Goal: Task Accomplishment & Management: Use online tool/utility

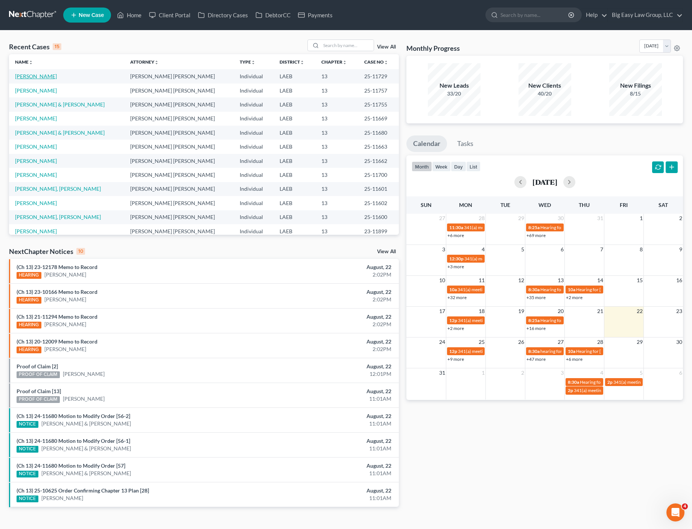
click at [31, 75] on link "[PERSON_NAME]" at bounding box center [36, 76] width 42 height 6
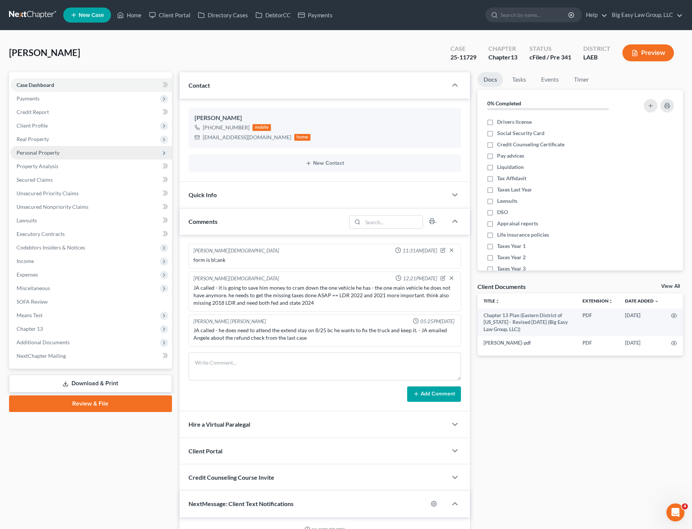
scroll to position [435, 0]
click at [70, 155] on span "Personal Property" at bounding box center [91, 153] width 161 height 14
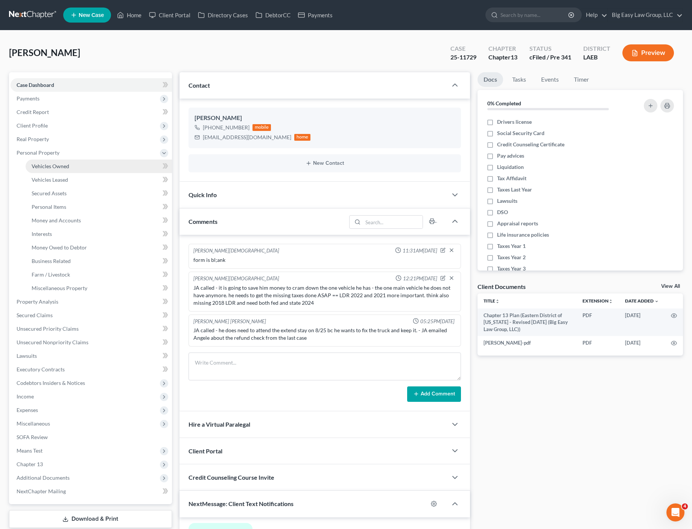
click at [67, 167] on span "Vehicles Owned" at bounding box center [51, 166] width 38 height 6
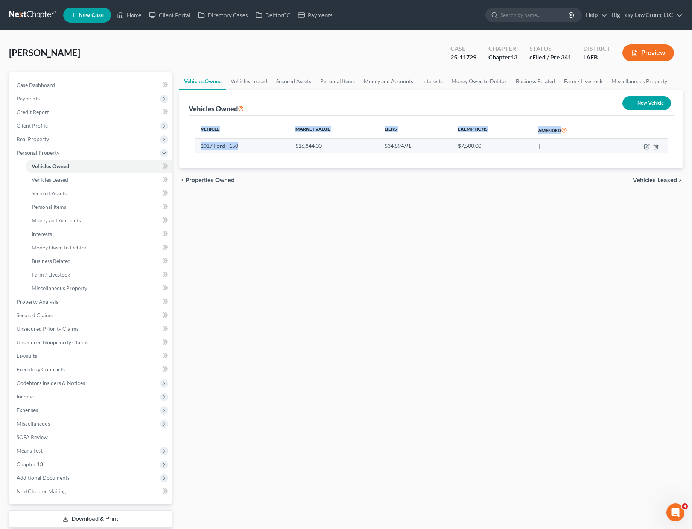
drag, startPoint x: 210, startPoint y: 147, endPoint x: 230, endPoint y: 145, distance: 19.3
click at [247, 146] on div "Vehicle Market Value Liens Exemptions Amended 2017 Ford F150 $16,844.00 $34,894…" at bounding box center [432, 142] width 486 height 53
click at [286, 83] on link "Secured Assets" at bounding box center [294, 81] width 44 height 18
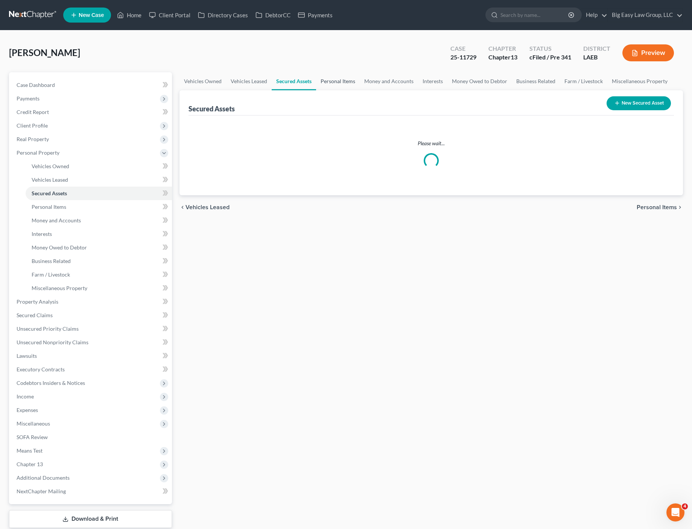
click at [350, 84] on link "Personal Items" at bounding box center [338, 81] width 44 height 18
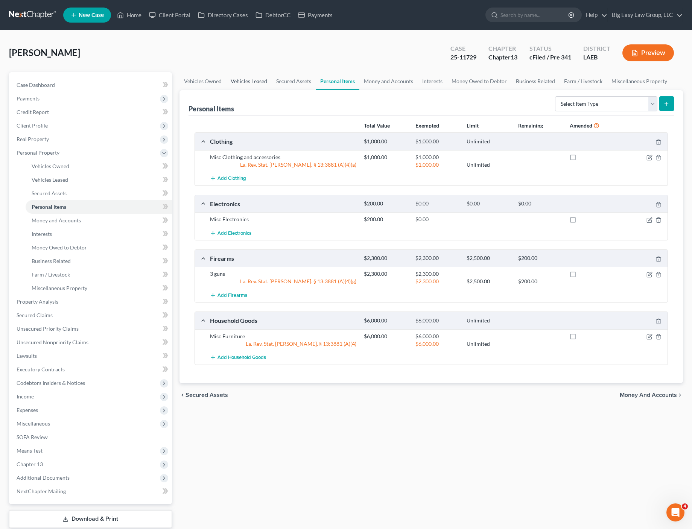
drag, startPoint x: 245, startPoint y: 80, endPoint x: 249, endPoint y: 81, distance: 4.2
click at [245, 80] on link "Vehicles Leased" at bounding box center [249, 81] width 46 height 18
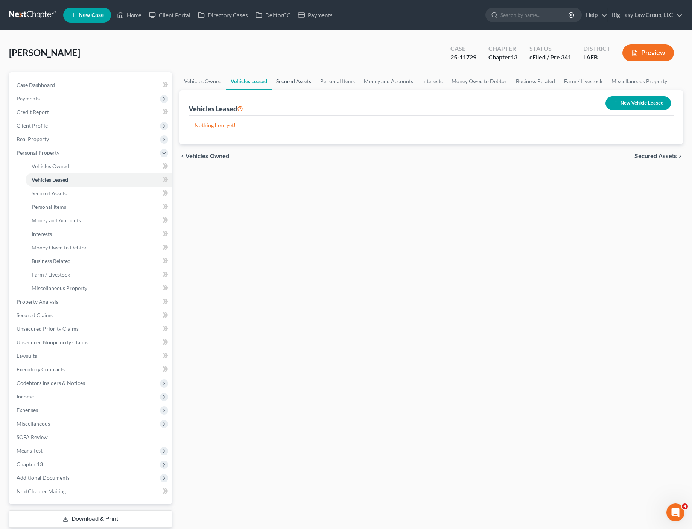
click at [295, 83] on link "Secured Assets" at bounding box center [294, 81] width 44 height 18
click at [382, 83] on link "Money and Accounts" at bounding box center [389, 81] width 58 height 18
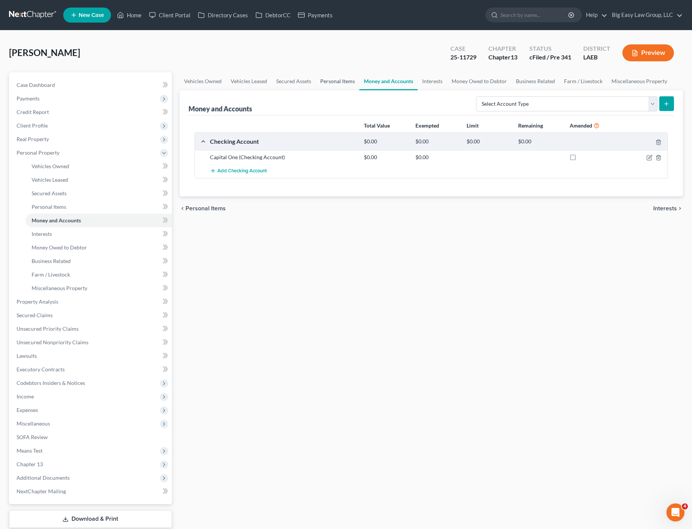
click at [345, 79] on link "Personal Items" at bounding box center [338, 81] width 44 height 18
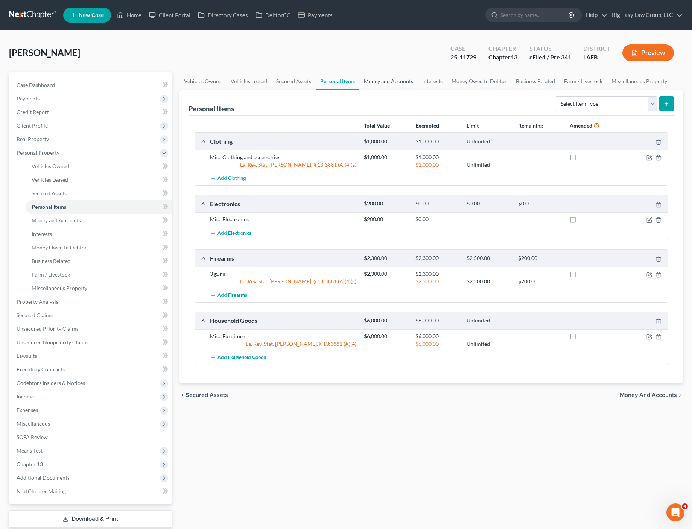
drag, startPoint x: 394, startPoint y: 79, endPoint x: 430, endPoint y: 87, distance: 36.6
click at [394, 79] on link "Money and Accounts" at bounding box center [388, 81] width 58 height 18
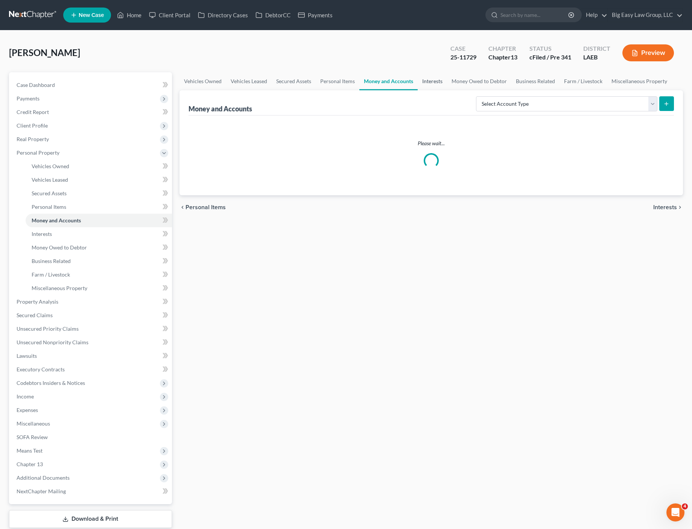
click at [431, 87] on link "Interests" at bounding box center [432, 81] width 29 height 18
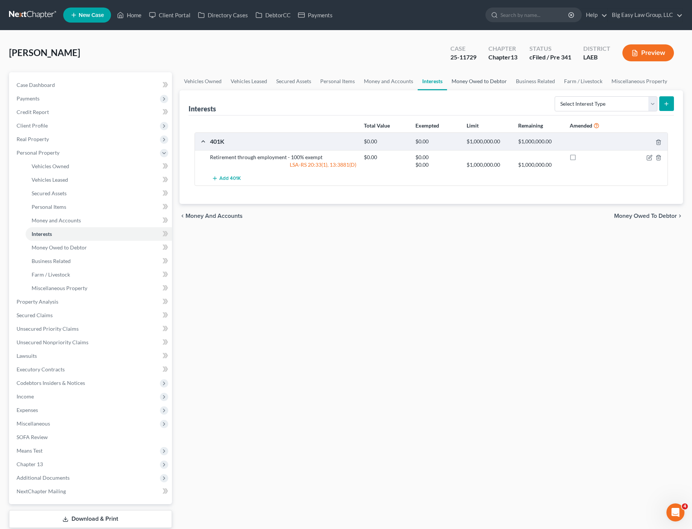
click at [461, 81] on link "Money Owed to Debtor" at bounding box center [479, 81] width 64 height 18
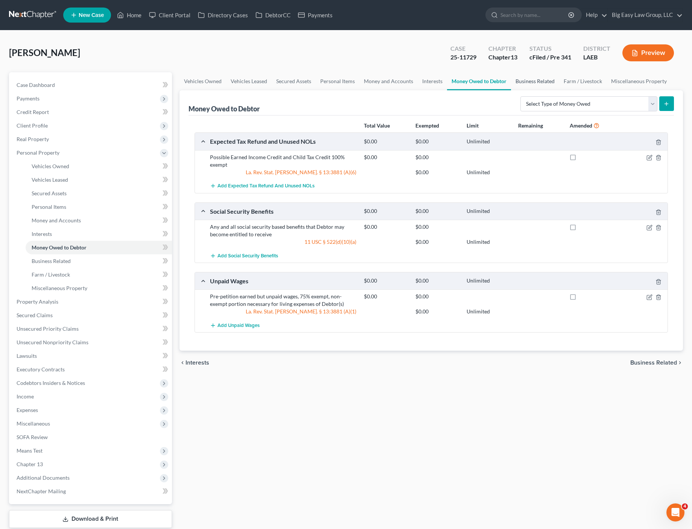
click at [520, 82] on link "Business Related" at bounding box center [535, 81] width 48 height 18
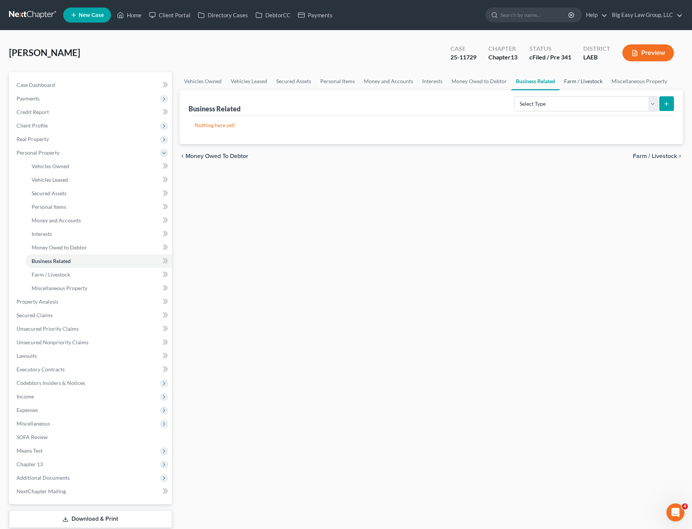
click at [576, 85] on link "Farm / Livestock" at bounding box center [583, 81] width 47 height 18
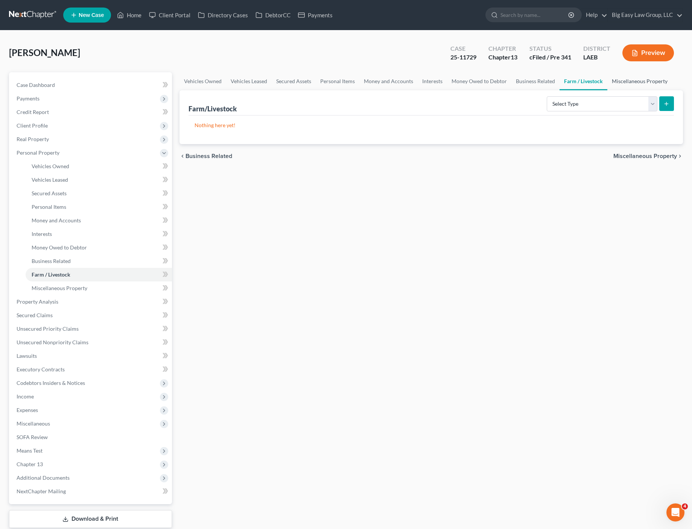
click at [631, 84] on link "Miscellaneous Property" at bounding box center [639, 81] width 65 height 18
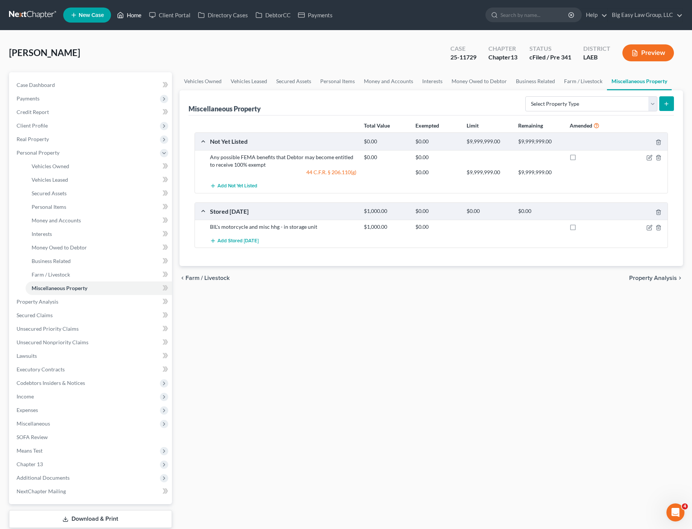
drag, startPoint x: 130, startPoint y: 18, endPoint x: 135, endPoint y: 16, distance: 5.2
click at [130, 18] on link "Home" at bounding box center [129, 15] width 32 height 14
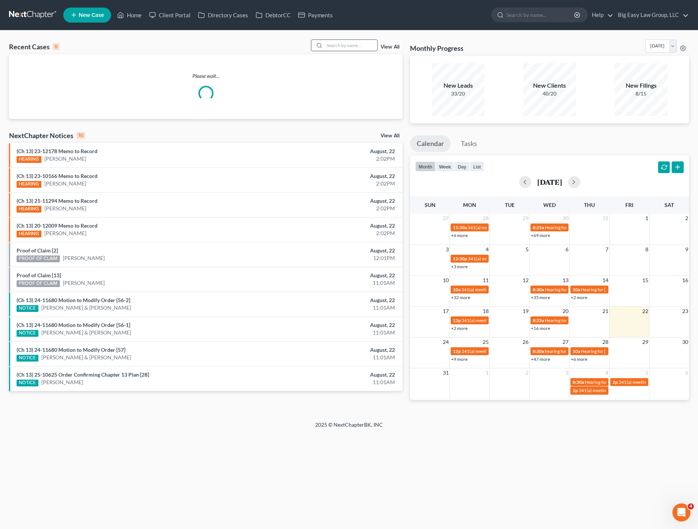
click at [354, 49] on input "search" at bounding box center [350, 45] width 53 height 11
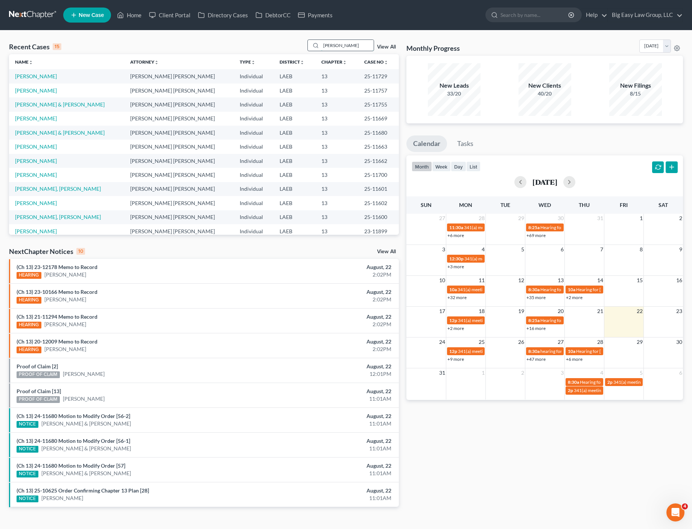
type input "[PERSON_NAME]"
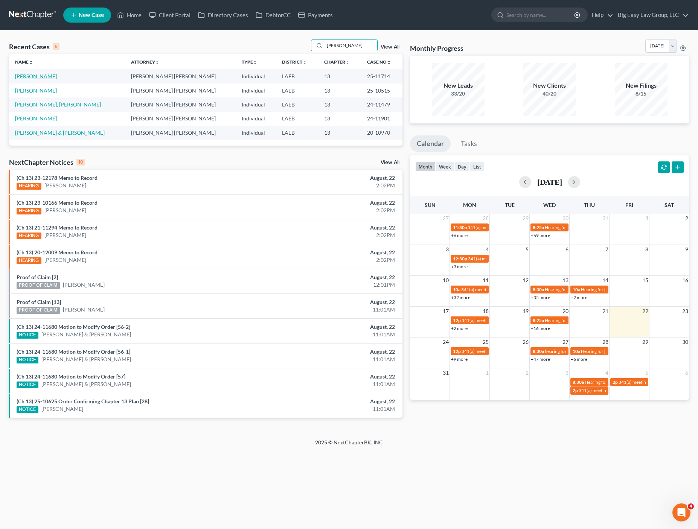
click at [42, 78] on link "[PERSON_NAME]" at bounding box center [36, 76] width 42 height 6
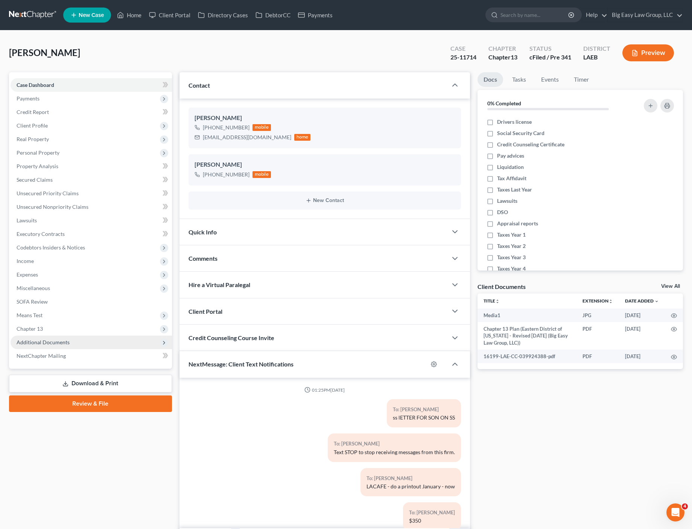
drag, startPoint x: 56, startPoint y: 339, endPoint x: 65, endPoint y: 343, distance: 9.3
click at [56, 339] on span "Additional Documents" at bounding box center [43, 342] width 53 height 6
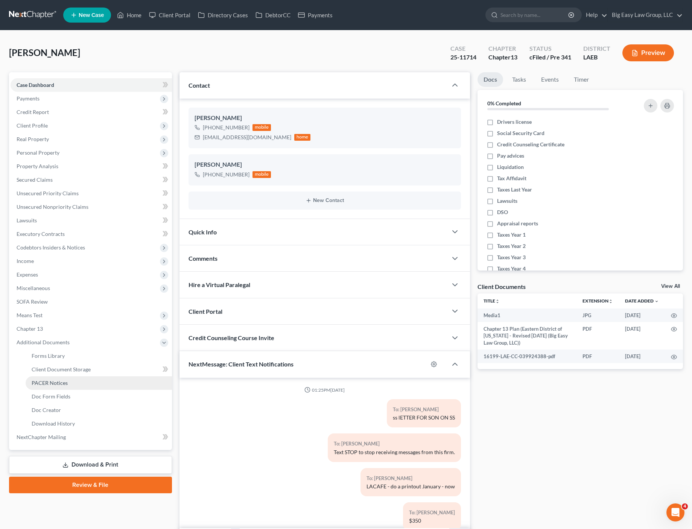
scroll to position [454, 0]
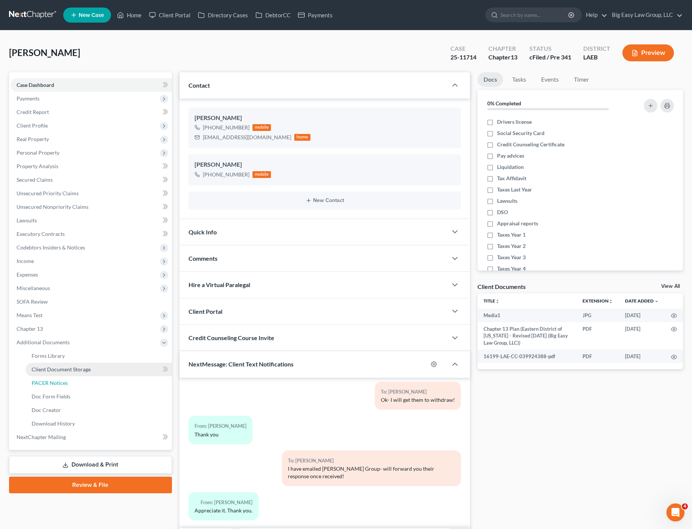
click at [76, 387] on link "PACER Notices" at bounding box center [99, 383] width 146 height 14
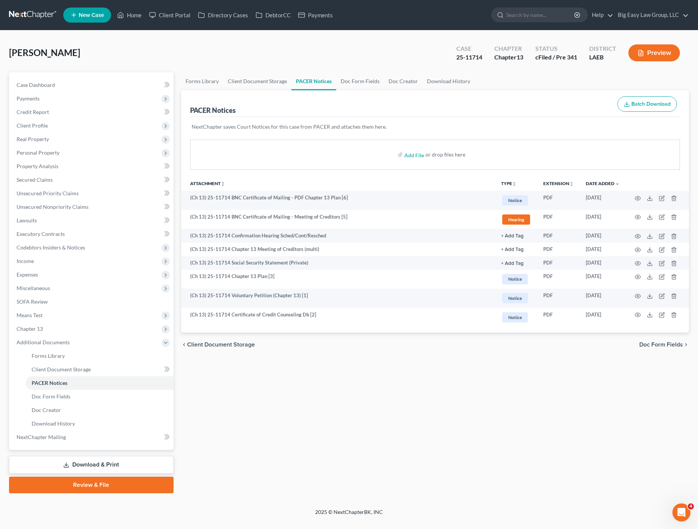
drag, startPoint x: 154, startPoint y: 55, endPoint x: 152, endPoint y: 59, distance: 3.9
click at [154, 55] on div "[PERSON_NAME] Upgraded Case 25-11714 Chapter Chapter 13 Status cFiled / Pre 341…" at bounding box center [349, 56] width 680 height 33
click at [67, 201] on link "Unsecured Nonpriority Claims" at bounding box center [92, 207] width 163 height 14
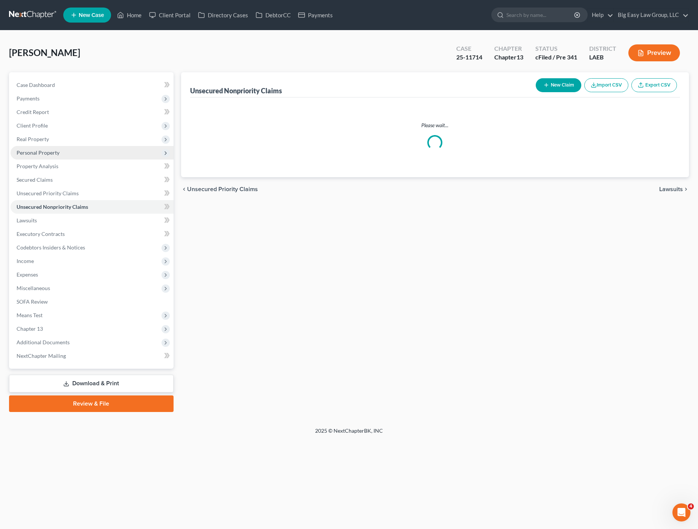
click at [72, 157] on span "Personal Property" at bounding box center [92, 153] width 163 height 14
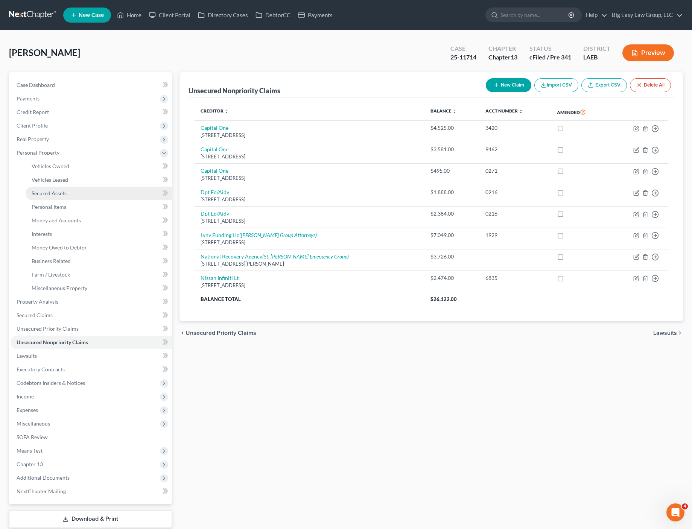
click at [52, 198] on link "Secured Assets" at bounding box center [99, 194] width 146 height 14
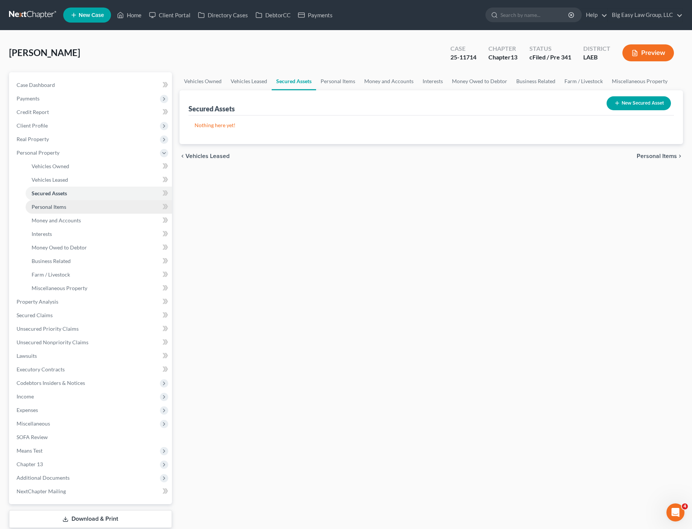
click at [59, 206] on span "Personal Items" at bounding box center [49, 207] width 35 height 6
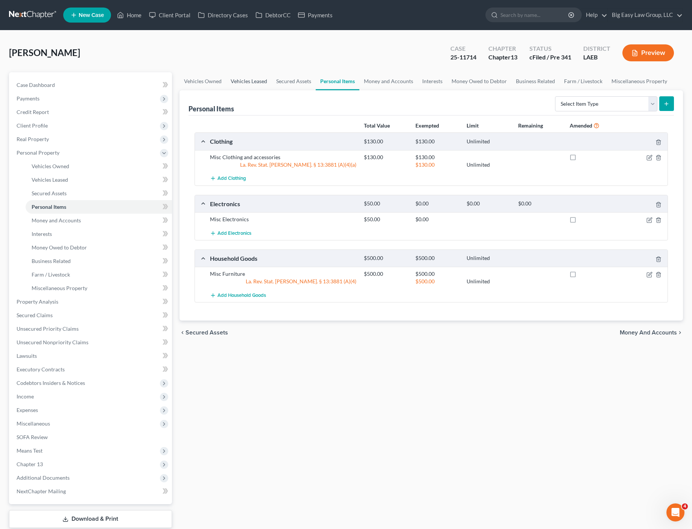
drag, startPoint x: 231, startPoint y: 82, endPoint x: 252, endPoint y: 79, distance: 20.9
click at [231, 82] on link "Vehicles Leased" at bounding box center [249, 81] width 46 height 18
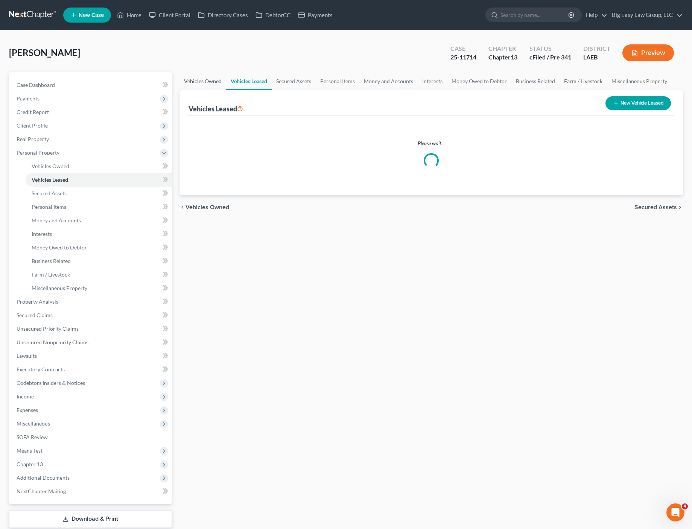
click at [210, 83] on link "Vehicles Owned" at bounding box center [203, 81] width 47 height 18
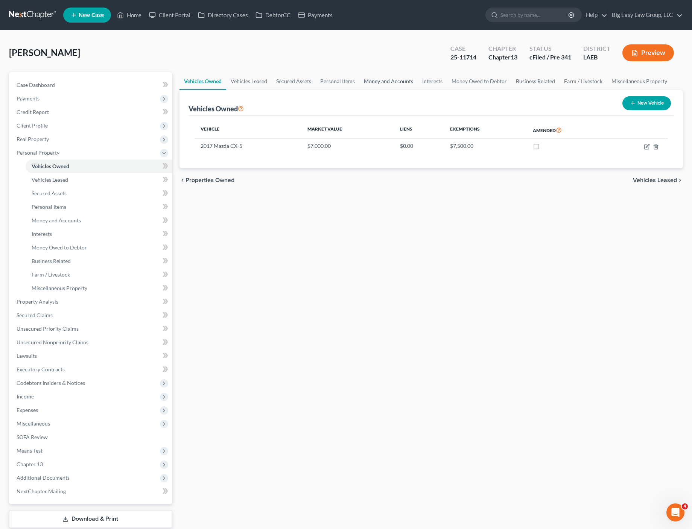
drag, startPoint x: 371, startPoint y: 84, endPoint x: 414, endPoint y: 84, distance: 42.9
click at [371, 84] on link "Money and Accounts" at bounding box center [388, 81] width 58 height 18
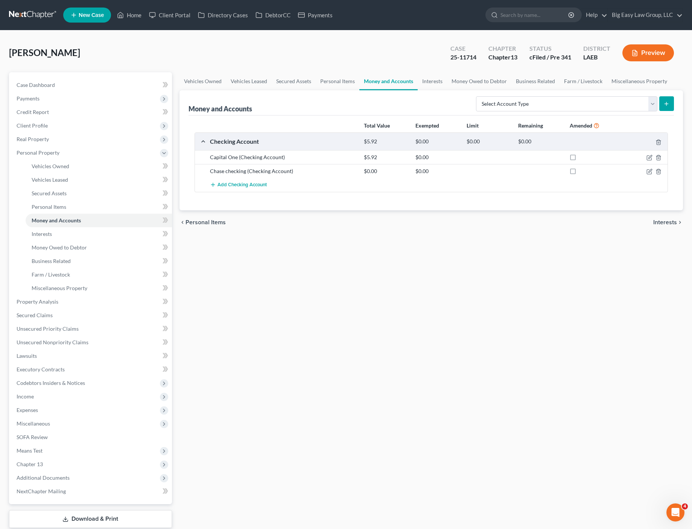
click at [374, 93] on div "Money and Accounts Select Account Type Brokerage (A/B: 18, SOFA: 20) Cash on Ha…" at bounding box center [432, 102] width 486 height 25
click at [435, 86] on link "Interests" at bounding box center [432, 81] width 29 height 18
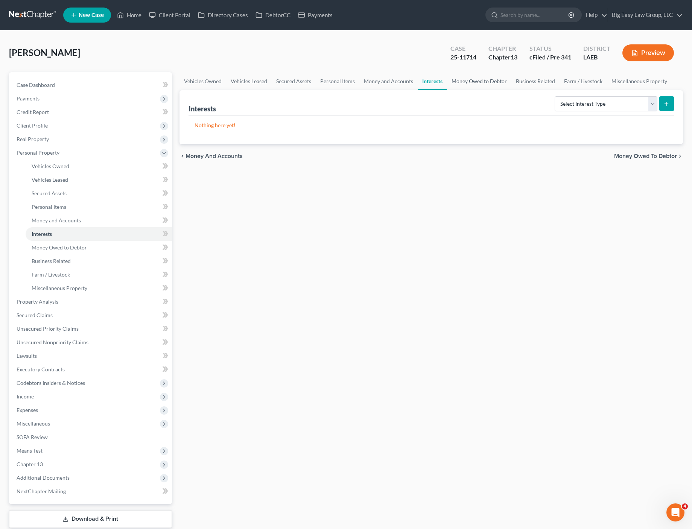
click at [455, 87] on link "Money Owed to Debtor" at bounding box center [479, 81] width 64 height 18
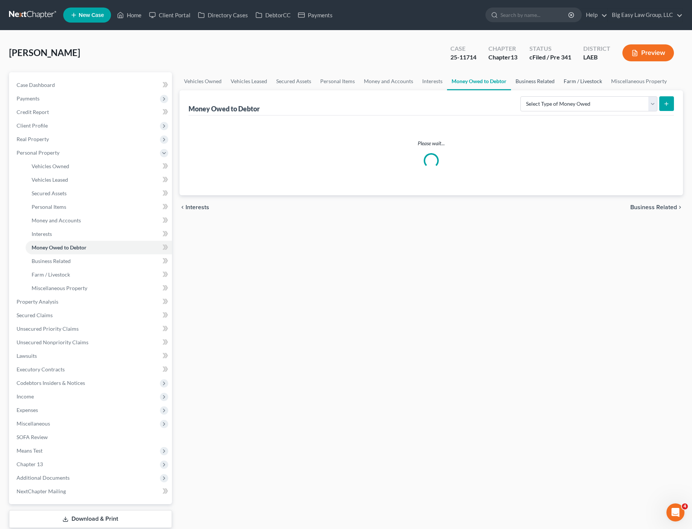
click at [519, 83] on link "Business Related" at bounding box center [535, 81] width 48 height 18
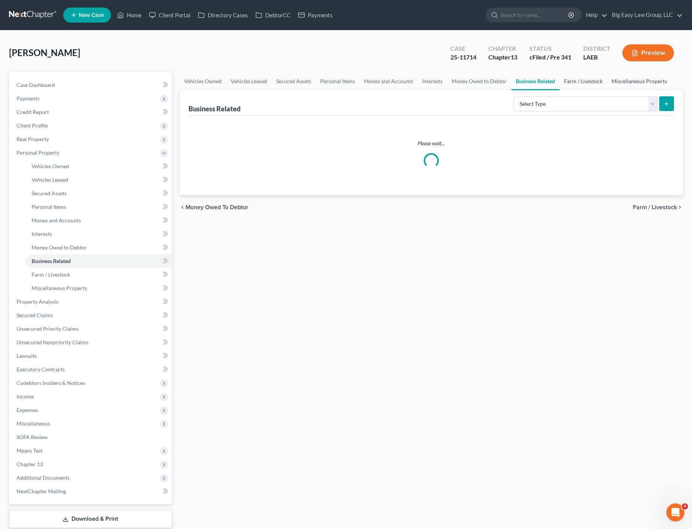
drag, startPoint x: 587, startPoint y: 80, endPoint x: 638, endPoint y: 83, distance: 51.3
click at [587, 80] on link "Farm / Livestock" at bounding box center [583, 81] width 47 height 18
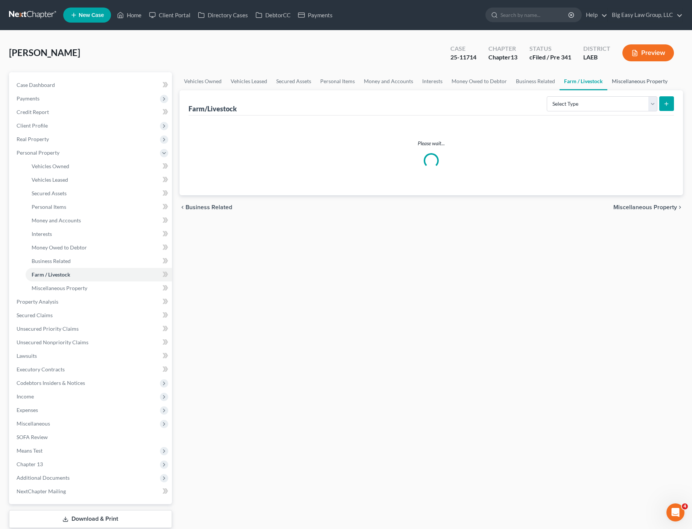
click at [639, 82] on link "Miscellaneous Property" at bounding box center [639, 81] width 65 height 18
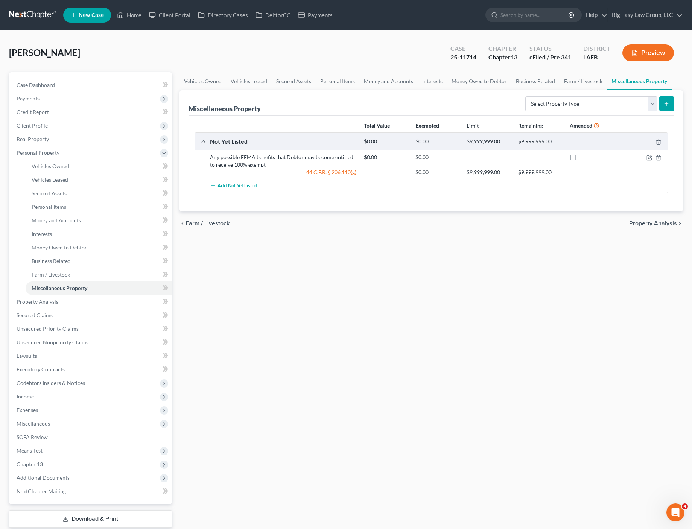
click at [142, 57] on div "[PERSON_NAME] Upgraded Case 25-11714 Chapter Chapter 13 Status cFiled / Pre 341…" at bounding box center [346, 56] width 674 height 33
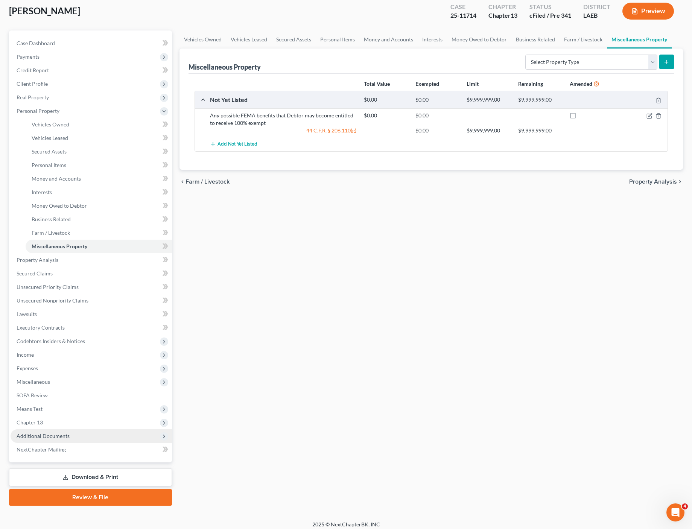
scroll to position [47, 0]
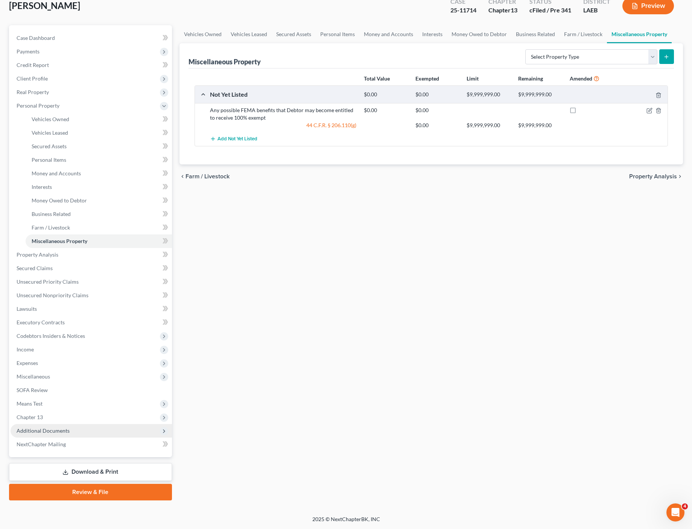
click at [67, 431] on span "Additional Documents" at bounding box center [43, 431] width 53 height 6
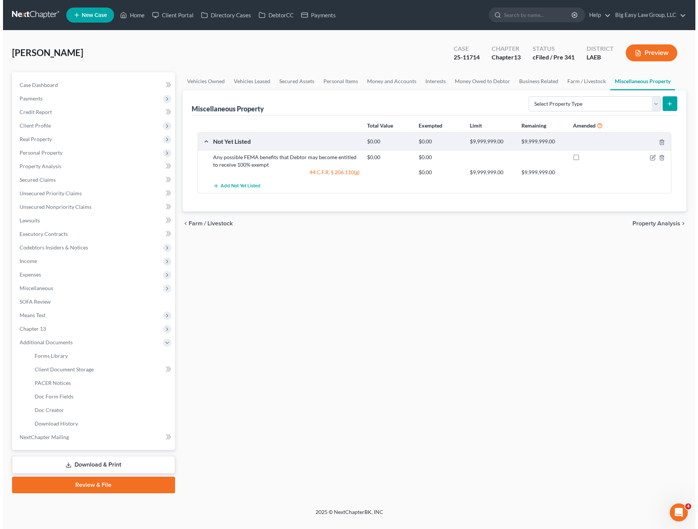
scroll to position [0, 0]
click at [61, 403] on link "Doc Creator" at bounding box center [100, 410] width 148 height 14
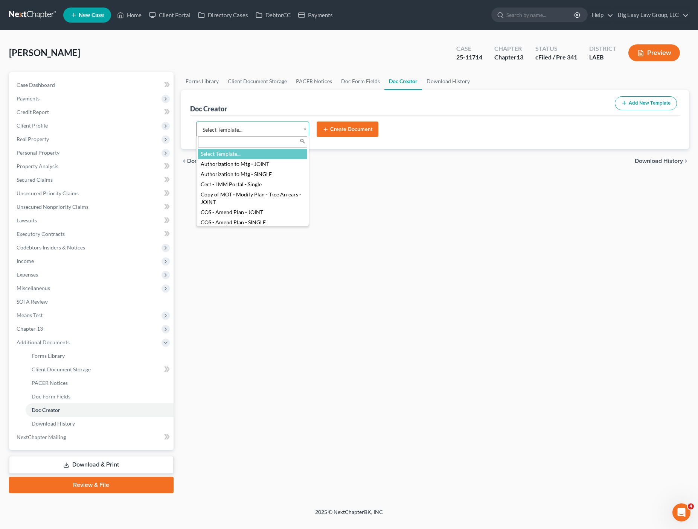
click at [272, 133] on body "Home New Case Client Portal Directory Cases DebtorCC Payments Big Easy Law Grou…" at bounding box center [349, 264] width 698 height 529
type input "aff"
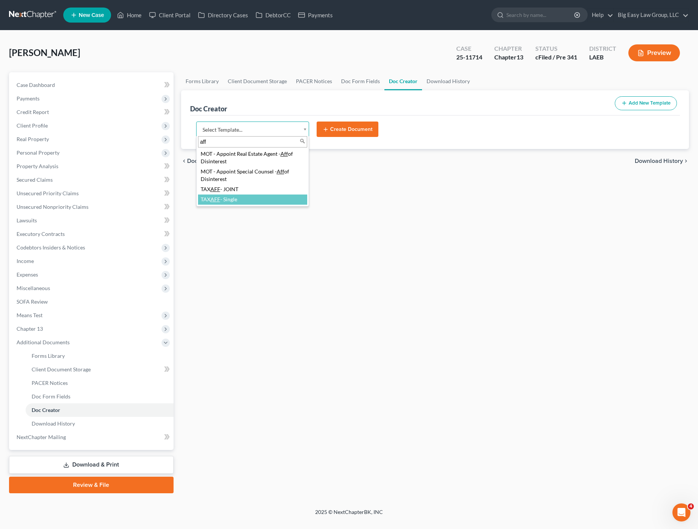
select select "97403"
click at [347, 124] on button "Create Document" at bounding box center [348, 130] width 62 height 16
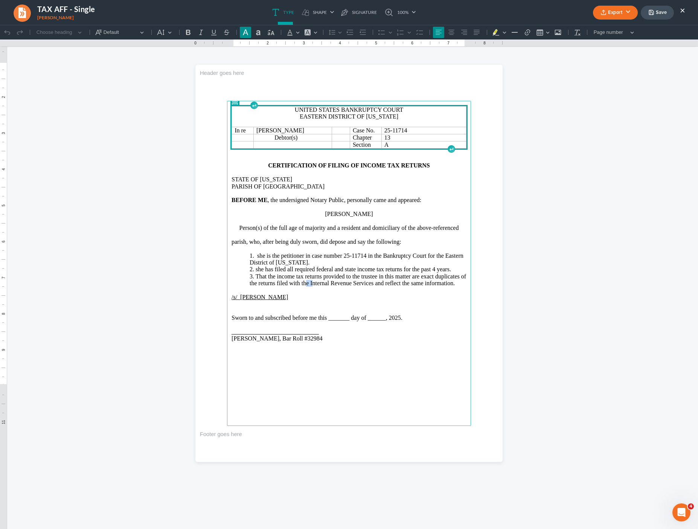
drag, startPoint x: 306, startPoint y: 282, endPoint x: 301, endPoint y: 283, distance: 4.3
click at [303, 283] on p "3. That the income tax returns provided to the trustee in this matter are exact…" at bounding box center [358, 280] width 217 height 14
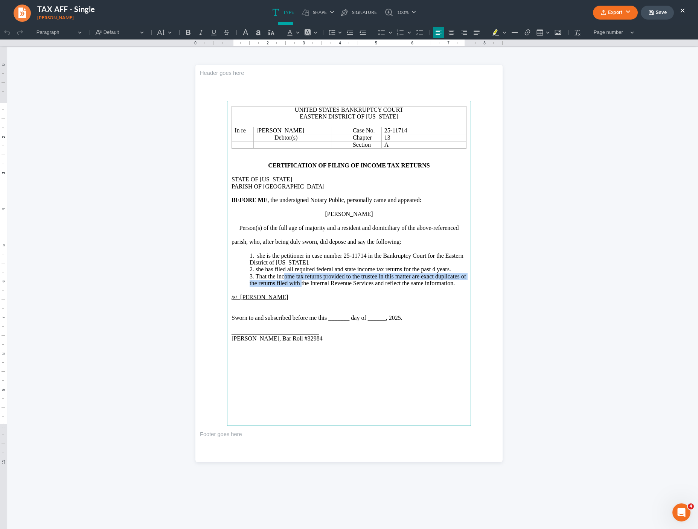
drag, startPoint x: 291, startPoint y: 285, endPoint x: 282, endPoint y: 274, distance: 14.7
click at [282, 274] on p "3. That the income tax returns provided to the trustee in this matter are exact…" at bounding box center [358, 280] width 217 height 14
drag, startPoint x: 280, startPoint y: 274, endPoint x: 304, endPoint y: 273, distance: 23.7
click at [280, 274] on p "3. That the income tax returns provided to the trustee in this matter are exact…" at bounding box center [358, 280] width 217 height 14
drag, startPoint x: 455, startPoint y: 285, endPoint x: 253, endPoint y: 269, distance: 202.3
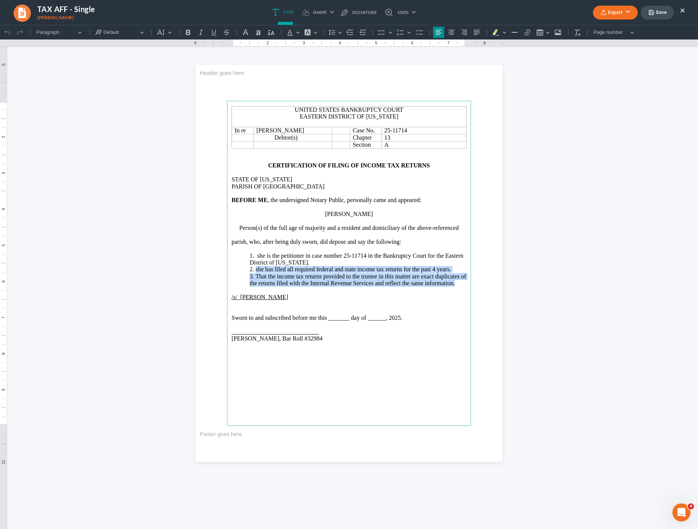
click at [253, 269] on main "United States Bankruptcy Court Eastern District of [US_STATE] In re [PERSON_NAM…" at bounding box center [349, 263] width 244 height 325
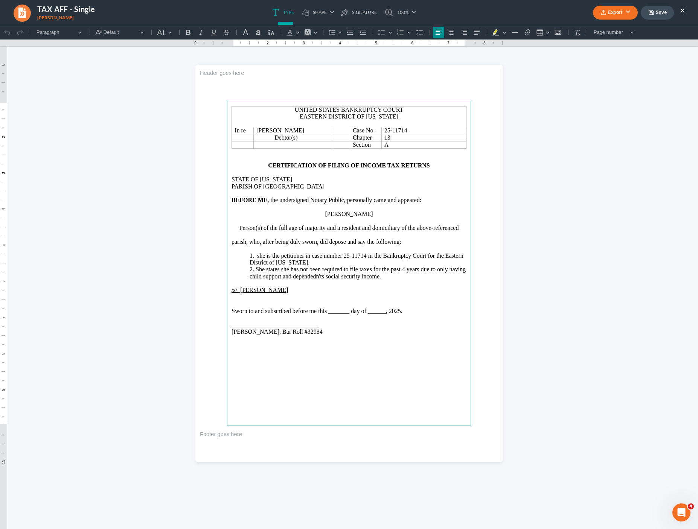
click at [310, 277] on p "2. She states she has not been required to file taxes for the past 4 years due …" at bounding box center [358, 273] width 217 height 14
click at [372, 276] on p "2. She states she has not been required to file taxes for the past 4 years due …" at bounding box center [358, 273] width 217 height 14
click at [400, 280] on p "Rich Text Editor, page-0-main" at bounding box center [348, 283] width 235 height 7
click at [258, 254] on p "1. she is the petitioner in case number 25-11714 in the Bankruptcy Court for th…" at bounding box center [358, 260] width 217 height 14
click at [324, 312] on p "Sworn to and subscribed before me this _______ day of ______, 2025." at bounding box center [348, 311] width 235 height 7
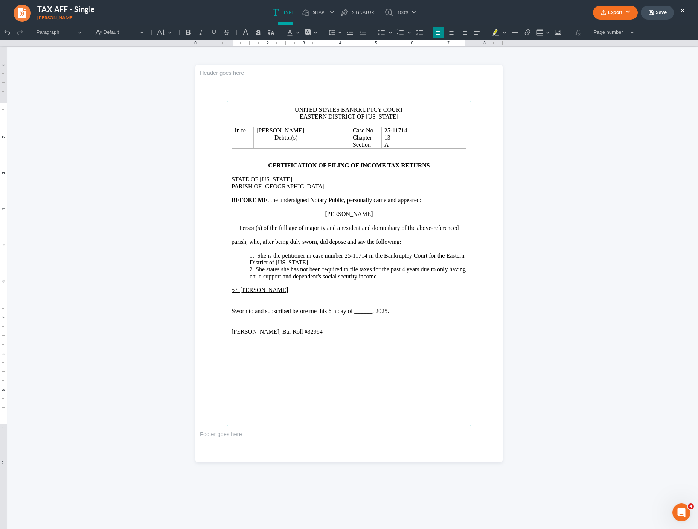
click at [370, 311] on p "Sworn to and subscribed before me this 6th day of ______, 2025." at bounding box center [348, 311] width 235 height 7
click at [231, 326] on u "_____________________________" at bounding box center [274, 324] width 87 height 6
click at [299, 361] on main "United States Bankruptcy Court Eastern District of [US_STATE] In re [PERSON_NAM…" at bounding box center [349, 263] width 244 height 325
click at [618, 6] on button "Export" at bounding box center [615, 13] width 45 height 14
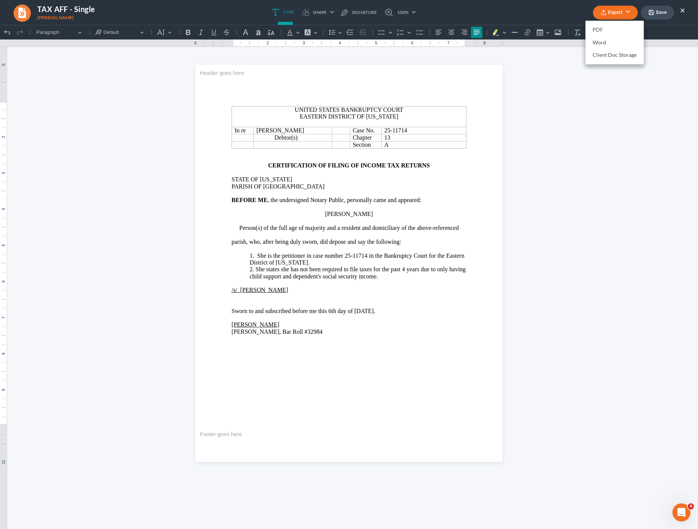
click at [620, 11] on button "Export" at bounding box center [615, 13] width 45 height 14
click at [623, 11] on button "Export" at bounding box center [615, 13] width 45 height 14
click at [613, 29] on link "PDF" at bounding box center [614, 30] width 58 height 13
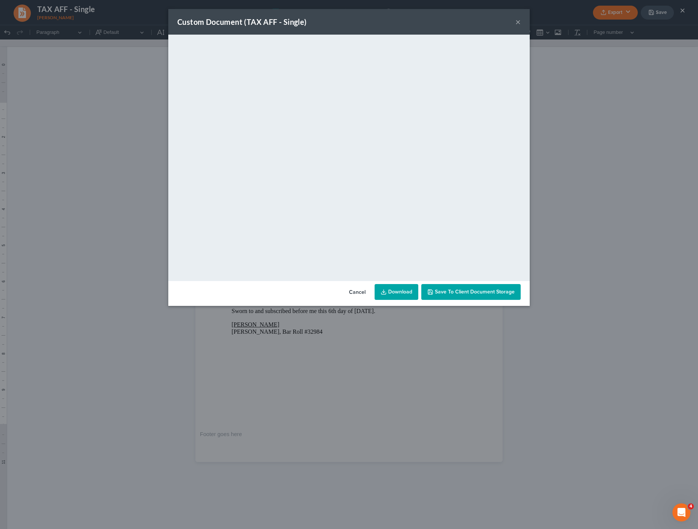
click at [405, 296] on link "Download" at bounding box center [396, 292] width 44 height 16
click at [524, 20] on div "Custom Document (TAX AFF - Single) ×" at bounding box center [348, 22] width 361 height 26
click at [520, 21] on button "×" at bounding box center [517, 21] width 5 height 9
